Goal: Task Accomplishment & Management: Use online tool/utility

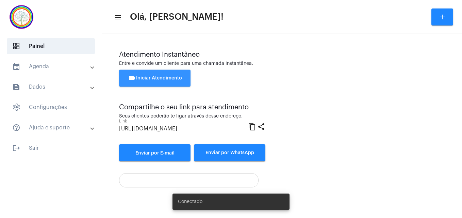
click at [166, 77] on span "videocam Iniciar Atendimento" at bounding box center [155, 78] width 54 height 5
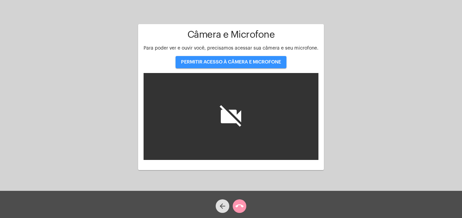
click at [250, 62] on span "PERMITIR ACESSO À CÂMERA E MICROFONE" at bounding box center [231, 62] width 100 height 5
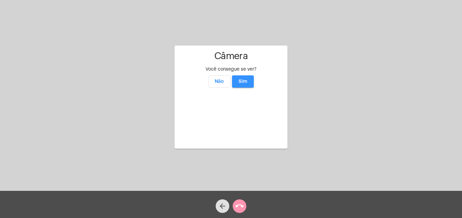
click at [247, 79] on span "Sim" at bounding box center [243, 81] width 9 height 5
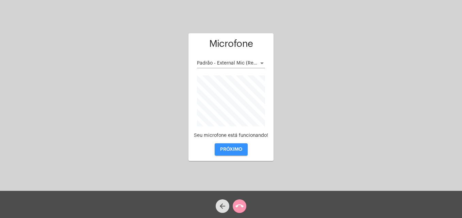
click at [233, 150] on span "PRÓXIMO" at bounding box center [231, 149] width 22 height 5
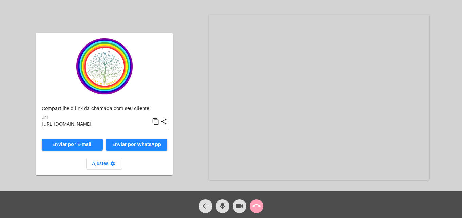
click at [257, 206] on mat-icon "call_end" at bounding box center [257, 206] width 8 height 8
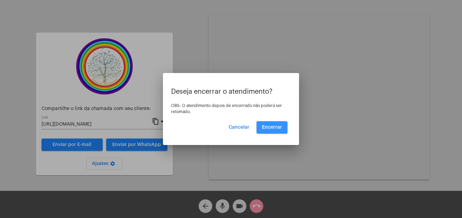
click at [278, 128] on span "Encerrar" at bounding box center [272, 127] width 20 height 5
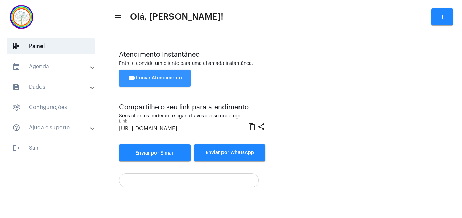
click at [173, 80] on span "videocam Iniciar Atendimento" at bounding box center [155, 78] width 54 height 5
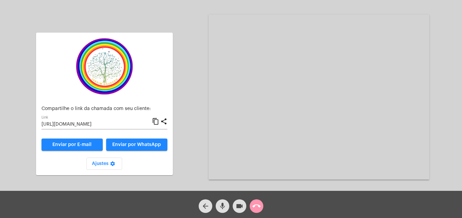
click at [154, 122] on mat-icon "content_copy" at bounding box center [155, 122] width 7 height 8
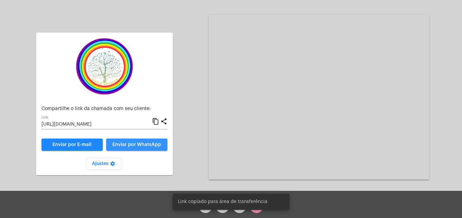
click at [145, 147] on span "Enviar por WhatsApp" at bounding box center [136, 145] width 49 height 5
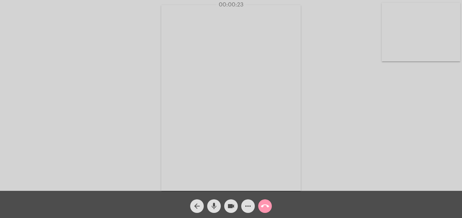
click at [392, 47] on video at bounding box center [421, 32] width 79 height 59
click at [194, 158] on video at bounding box center [293, 97] width 248 height 186
